Goal: Register for event/course

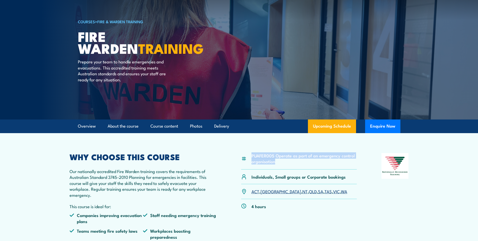
drag, startPoint x: 277, startPoint y: 162, endPoint x: 249, endPoint y: 157, distance: 29.0
click at [249, 157] on div "PUAFER005 Operate as part of an emergency control organisation" at bounding box center [299, 161] width 116 height 16
copy div "PUAFER005 Operate as part of an emergency control organisation"
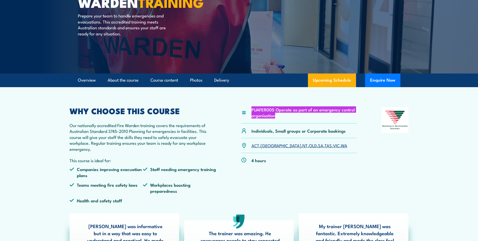
scroll to position [76, 0]
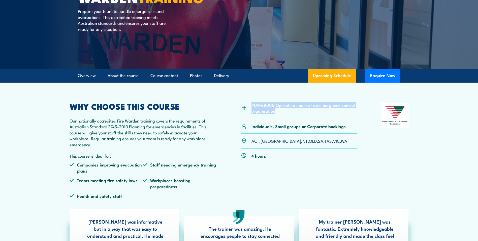
click at [341, 141] on link "WA" at bounding box center [344, 140] width 6 height 6
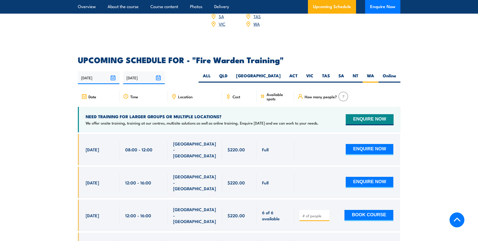
scroll to position [887, 0]
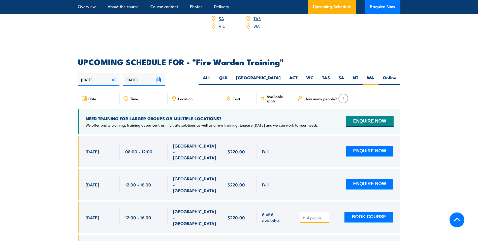
click at [187, 96] on span "Location" at bounding box center [185, 98] width 14 height 4
click at [394, 75] on label "Online" at bounding box center [390, 80] width 22 height 10
click at [396, 75] on input "Online" at bounding box center [397, 76] width 3 height 3
radio input "true"
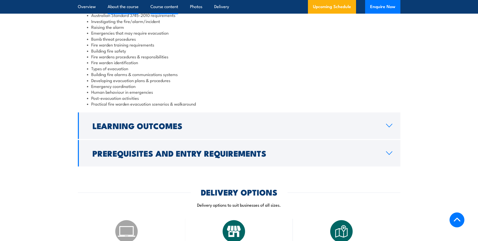
scroll to position [509, 0]
